Goal: Find contact information: Find contact information

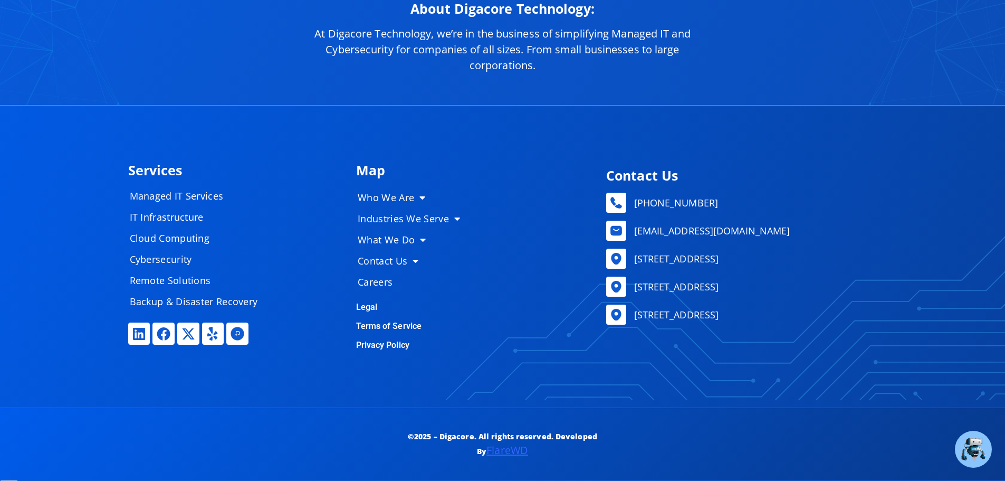
scroll to position [5307, 0]
drag, startPoint x: 633, startPoint y: 259, endPoint x: 710, endPoint y: 271, distance: 77.5
click at [710, 271] on ul "[PHONE_NUMBER] [EMAIL_ADDRESS][DOMAIN_NAME] [STREET_ADDRESS] [STREET_ADDRESS] […" at bounding box center [738, 259] width 265 height 132
copy span "[STREET_ADDRESS]"
drag, startPoint x: 714, startPoint y: 259, endPoint x: 755, endPoint y: 274, distance: 43.4
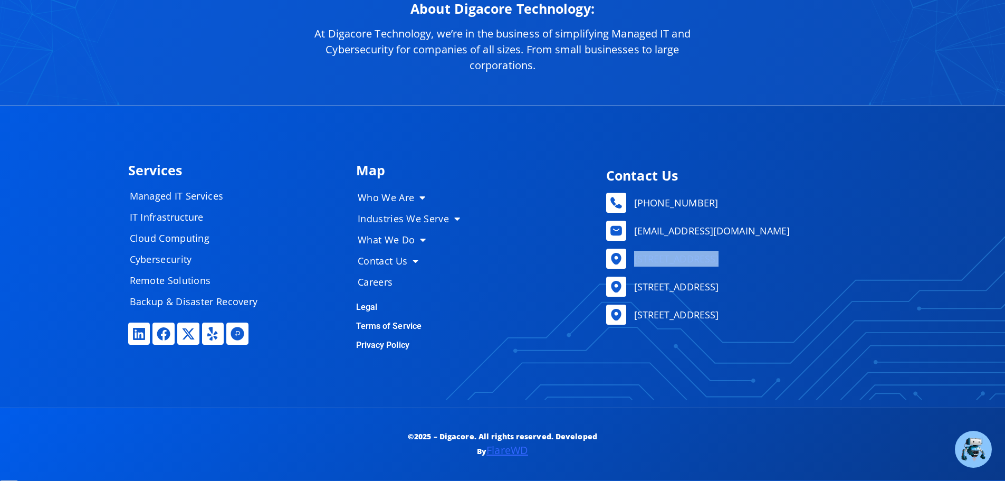
click at [755, 274] on ul "[PHONE_NUMBER] [EMAIL_ADDRESS][DOMAIN_NAME] [STREET_ADDRESS] [STREET_ADDRESS] […" at bounding box center [738, 259] width 265 height 132
copy span "Suite 201"
drag, startPoint x: 825, startPoint y: 151, endPoint x: 781, endPoint y: 241, distance: 99.6
click at [825, 151] on div "Services Managed IT Services IT Infrastructure Cloud Computing Cybersecurity Re…" at bounding box center [503, 256] width 760 height 301
drag, startPoint x: 760, startPoint y: 260, endPoint x: 807, endPoint y: 271, distance: 48.8
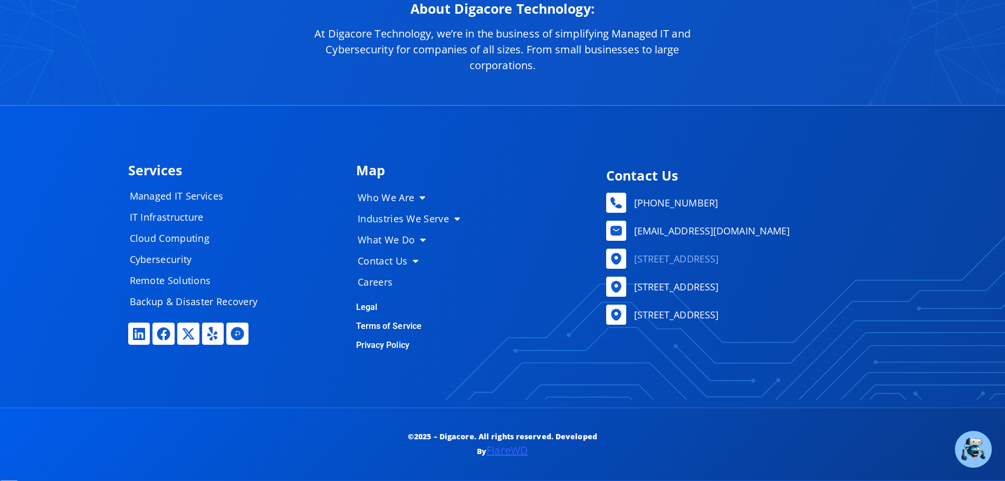
click at [807, 271] on ul "[PHONE_NUMBER] [EMAIL_ADDRESS][DOMAIN_NAME] [STREET_ADDRESS] [STREET_ADDRESS] […" at bounding box center [738, 259] width 265 height 132
copy span "Lakewood"
